Goal: Transaction & Acquisition: Purchase product/service

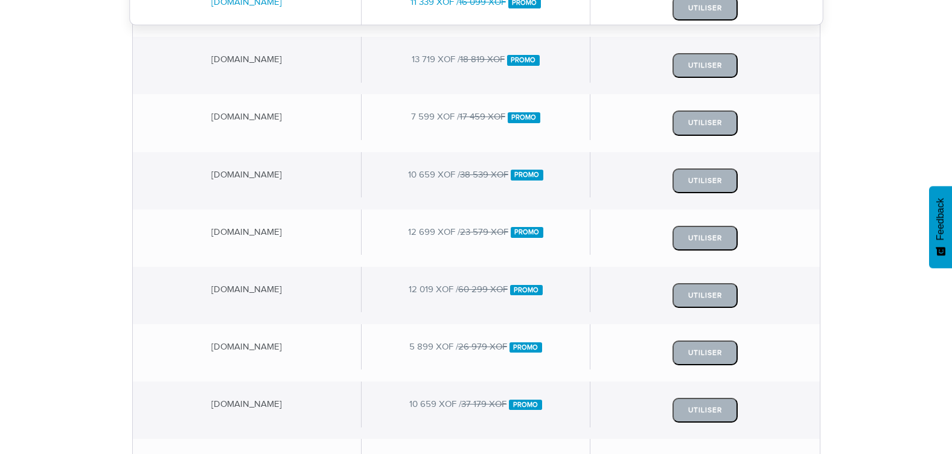
scroll to position [121, 0]
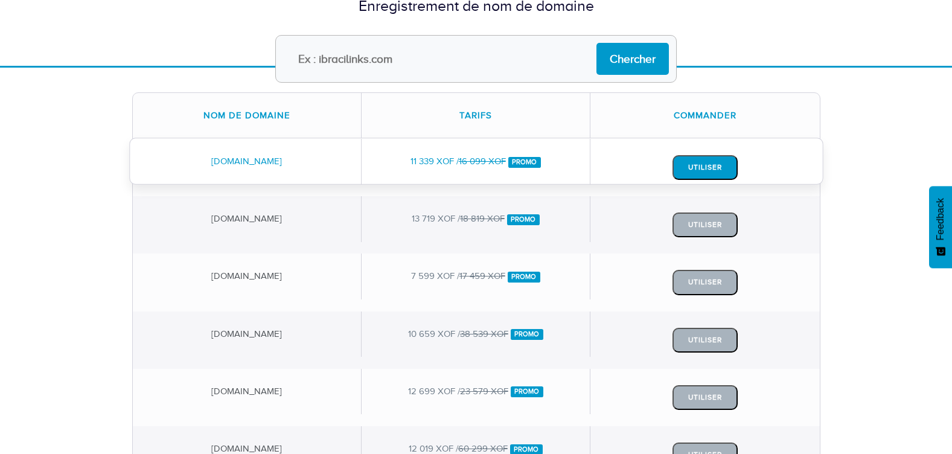
click at [684, 167] on button "Utiliser" at bounding box center [704, 167] width 65 height 25
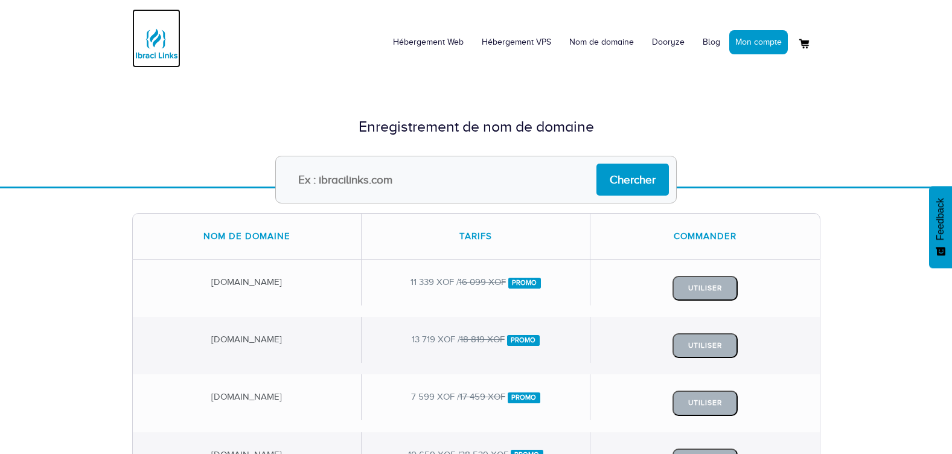
drag, startPoint x: 148, startPoint y: 44, endPoint x: 158, endPoint y: 46, distance: 10.0
click at [148, 44] on img at bounding box center [156, 43] width 48 height 48
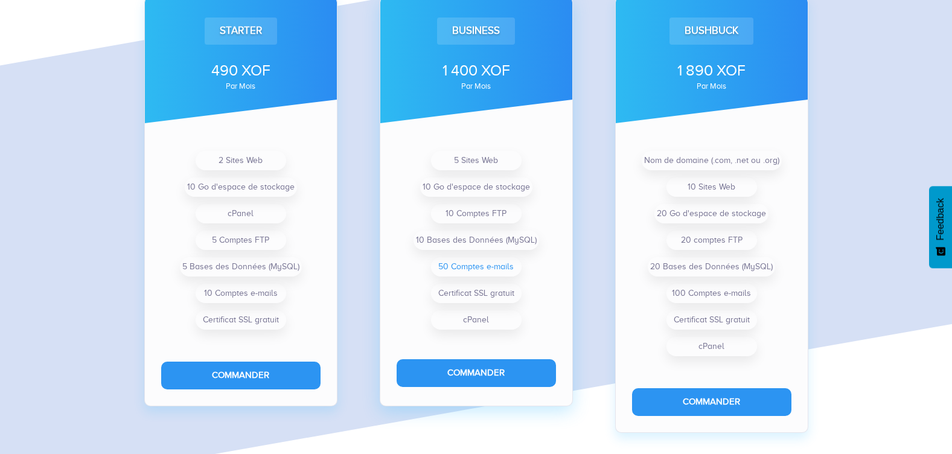
scroll to position [957, 0]
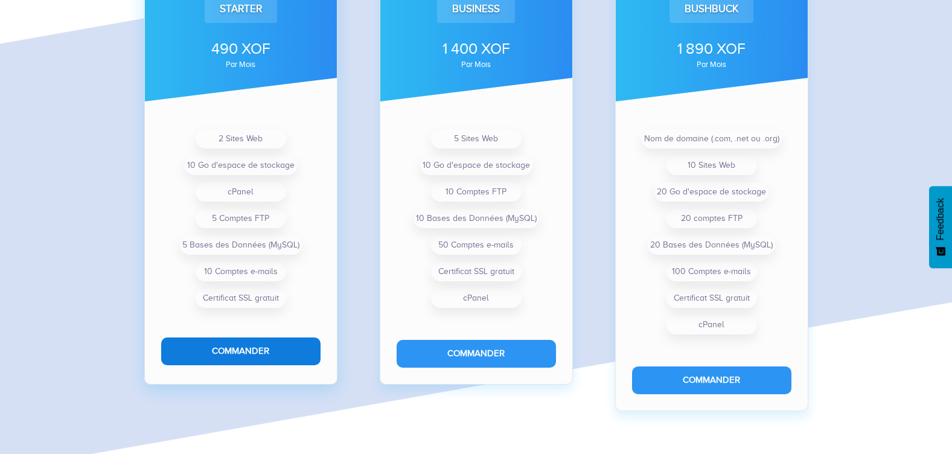
click at [246, 344] on button "Commander" at bounding box center [240, 350] width 159 height 27
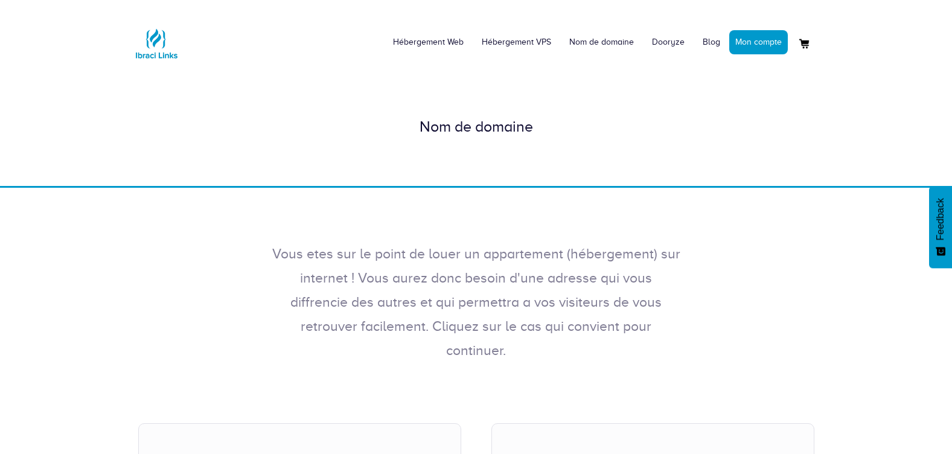
scroll to position [241, 0]
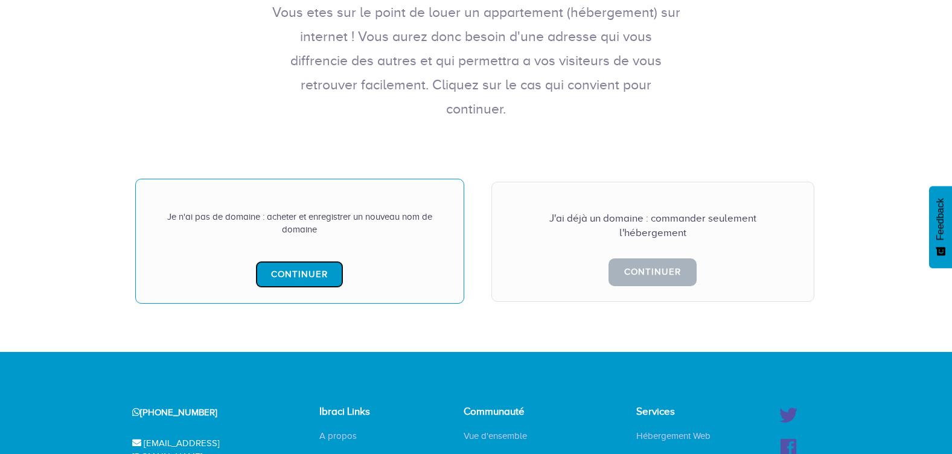
click at [307, 261] on link "Continuer" at bounding box center [299, 274] width 88 height 27
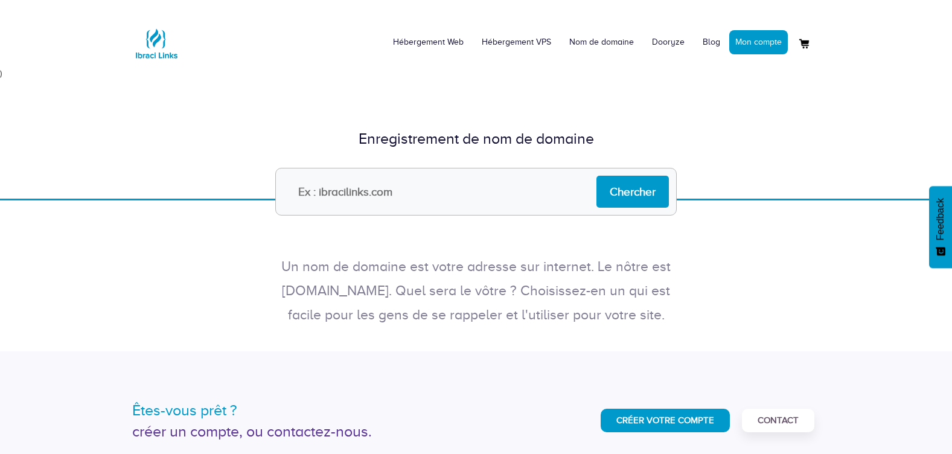
click at [486, 196] on input "text" at bounding box center [475, 192] width 401 height 48
type input "simparaservices"
click at [622, 191] on input "Chercher" at bounding box center [632, 192] width 72 height 32
